Goal: Transaction & Acquisition: Obtain resource

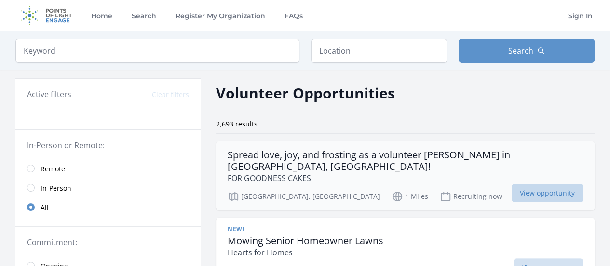
click at [526, 184] on span "View opportunity" at bounding box center [547, 193] width 71 height 18
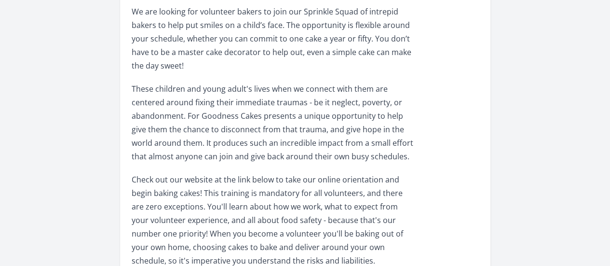
scroll to position [447, 0]
